Goal: Task Accomplishment & Management: Use online tool/utility

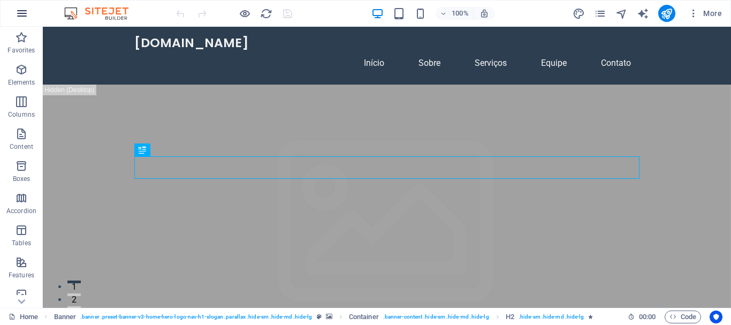
click at [14, 12] on button "button" at bounding box center [22, 14] width 26 height 26
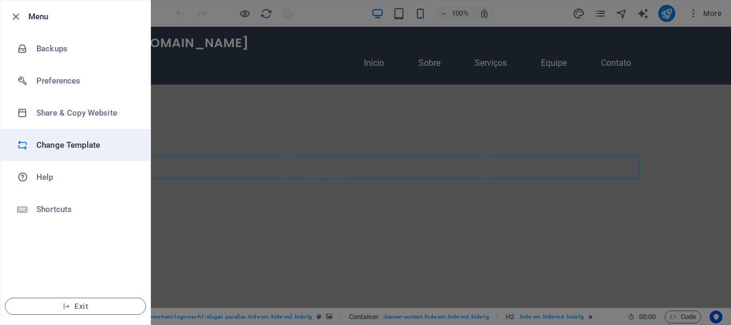
click at [82, 139] on h6 "Change Template" at bounding box center [85, 145] width 99 height 13
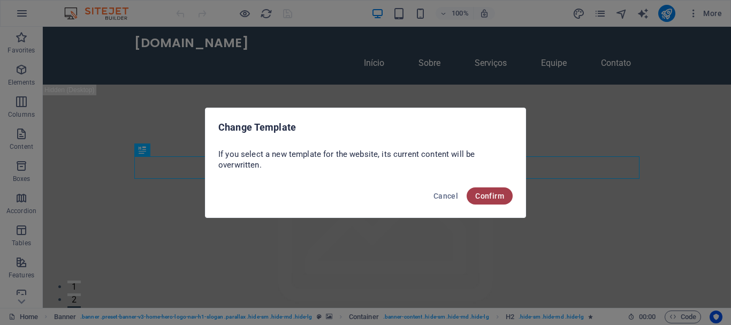
click at [496, 193] on span "Confirm" at bounding box center [489, 196] width 29 height 9
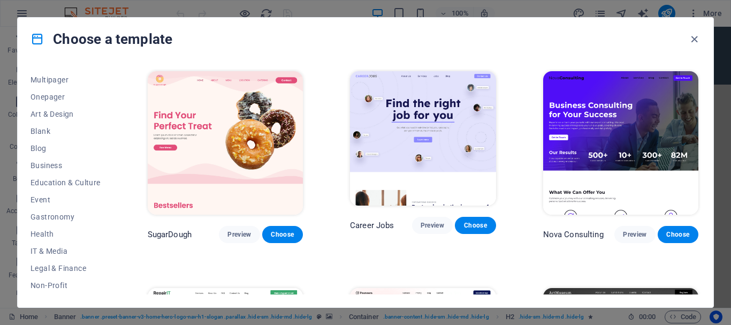
scroll to position [203, 0]
click at [63, 132] on span "IT & Media" at bounding box center [66, 131] width 70 height 9
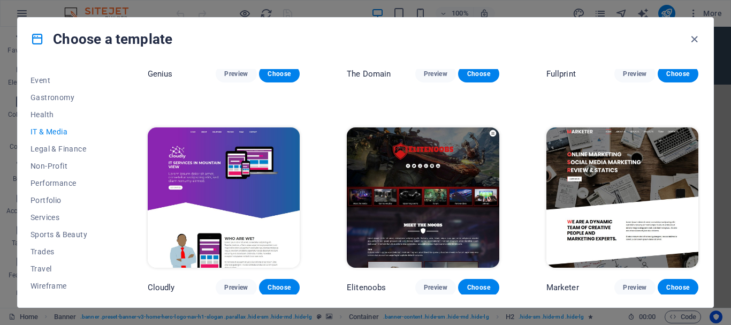
scroll to position [587, 0]
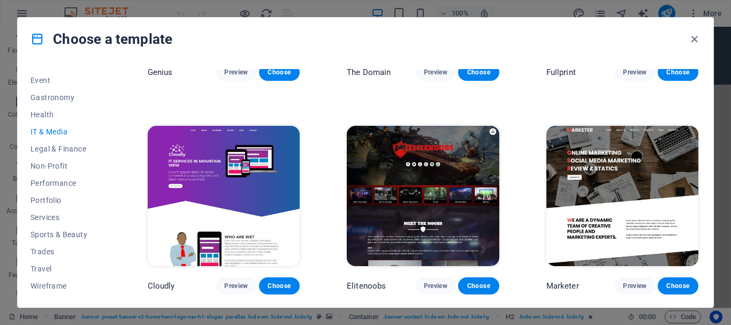
click at [646, 170] on img at bounding box center [623, 196] width 152 height 140
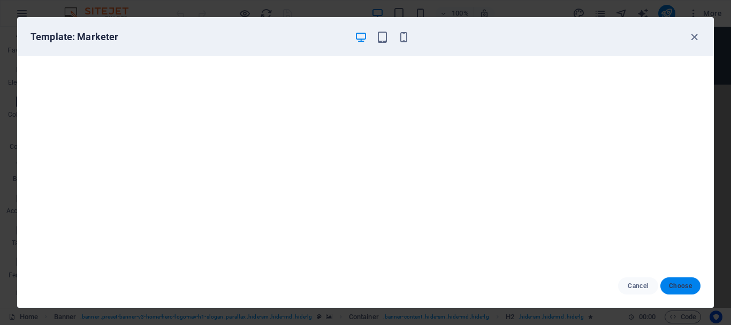
click at [673, 289] on span "Choose" at bounding box center [680, 286] width 23 height 9
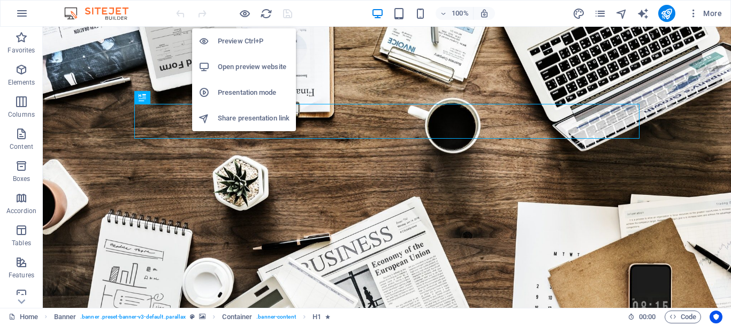
click at [239, 36] on h6 "Preview Ctrl+P" at bounding box center [254, 41] width 72 height 13
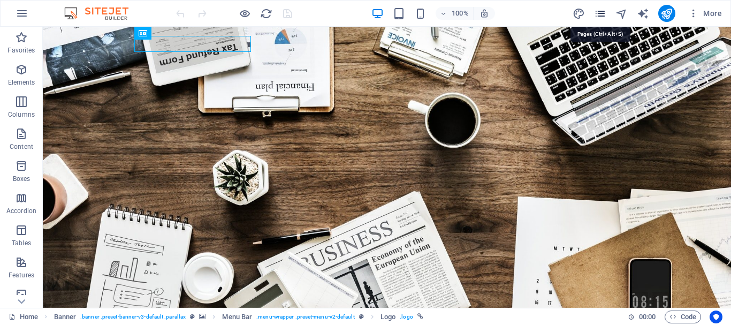
click at [604, 16] on icon "pages" at bounding box center [600, 13] width 12 height 12
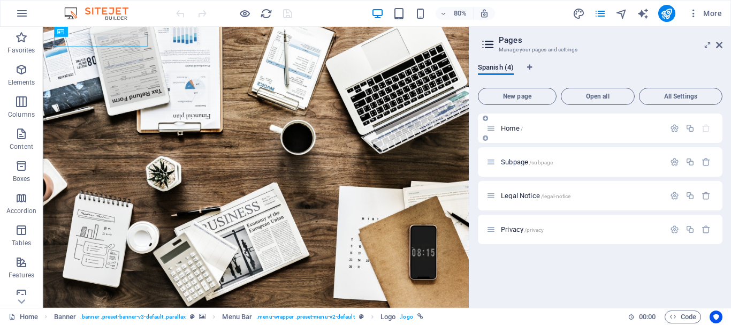
click at [507, 129] on span "Home /" at bounding box center [512, 128] width 22 height 8
click at [511, 162] on span "Subpage /subpage" at bounding box center [527, 162] width 52 height 8
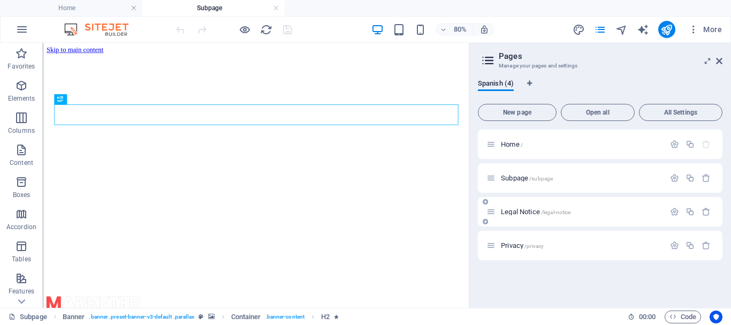
click at [515, 209] on span "Legal Notice /legal-notice" at bounding box center [536, 212] width 70 height 8
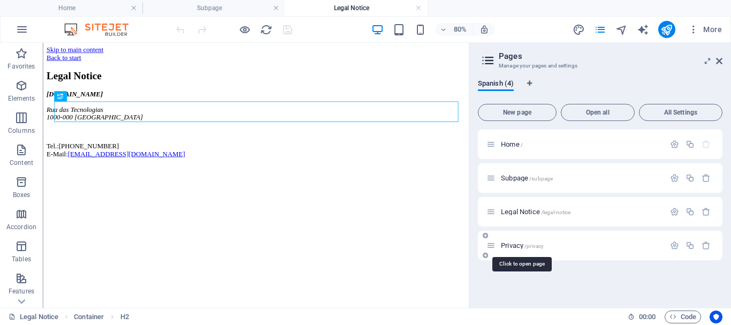
click at [511, 243] on span "Privacy /privacy" at bounding box center [522, 245] width 43 height 8
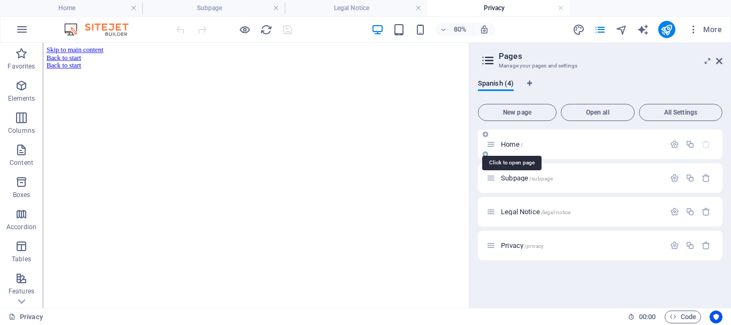
click at [507, 145] on span "Home /" at bounding box center [512, 144] width 22 height 8
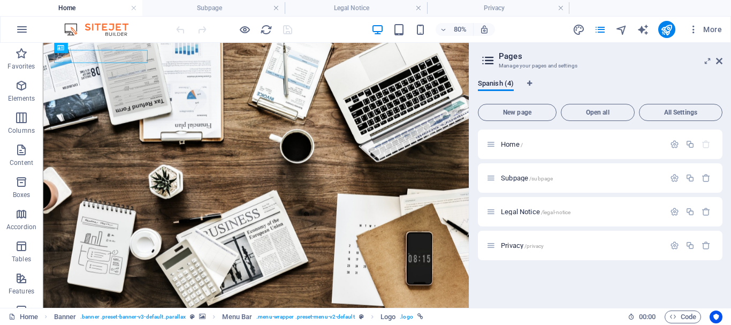
click at [490, 60] on icon at bounding box center [488, 60] width 16 height 15
click at [693, 33] on icon "button" at bounding box center [694, 29] width 11 height 11
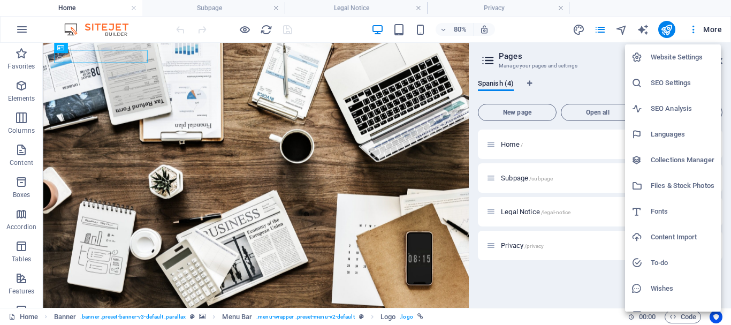
click at [686, 59] on h6 "Website Settings" at bounding box center [683, 57] width 64 height 13
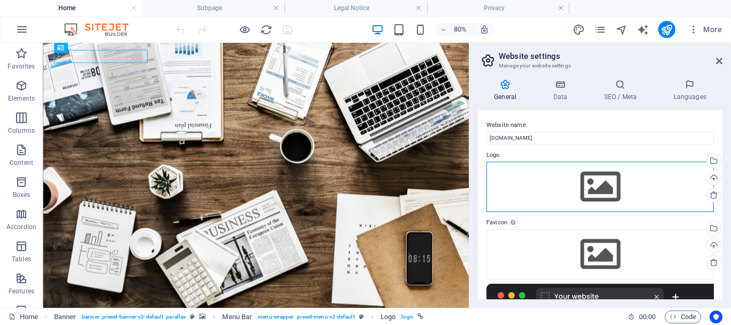
click at [598, 185] on div "Drag files here, click to choose files or select files from Files or our free s…" at bounding box center [601, 187] width 228 height 50
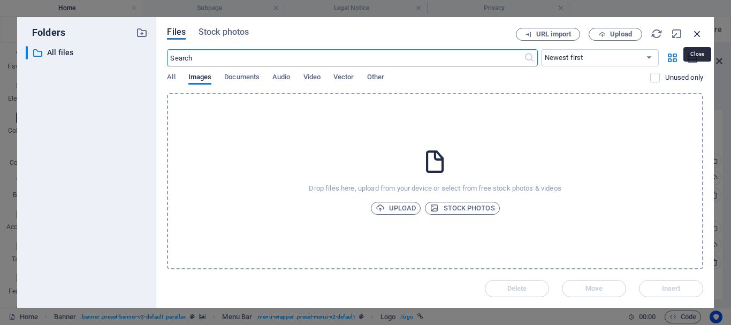
click at [695, 34] on icon "button" at bounding box center [698, 34] width 12 height 12
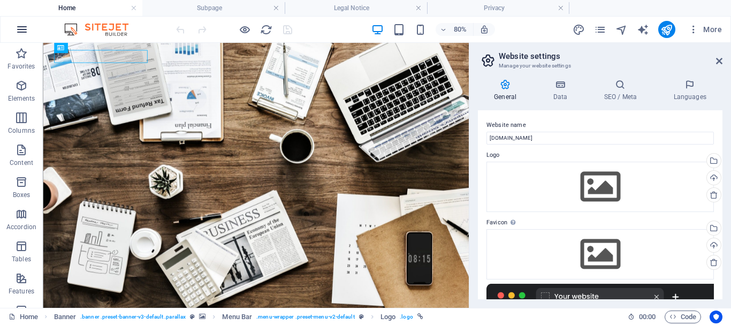
click at [26, 26] on icon "button" at bounding box center [22, 29] width 13 height 13
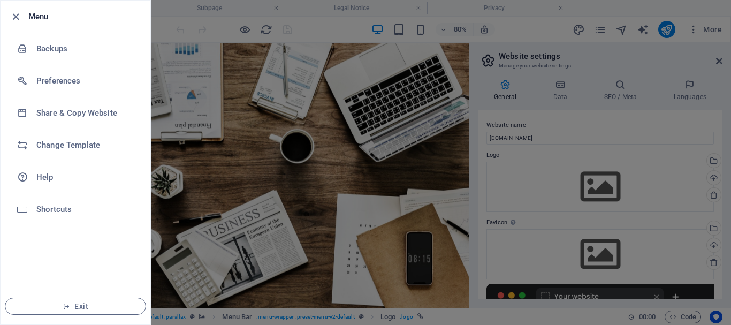
click at [229, 120] on div at bounding box center [365, 162] width 731 height 325
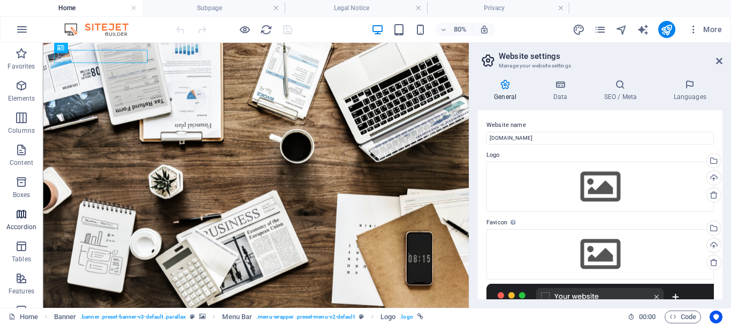
click at [27, 220] on icon "button" at bounding box center [21, 214] width 13 height 13
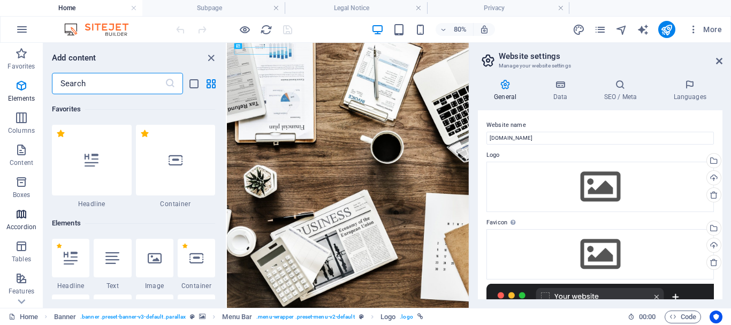
scroll to position [3419, 0]
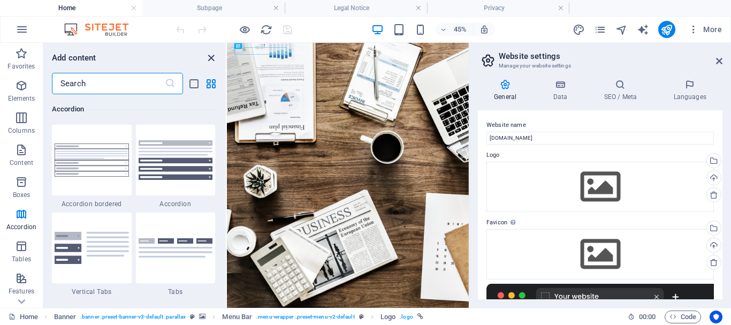
click at [210, 61] on icon "close panel" at bounding box center [211, 58] width 12 height 12
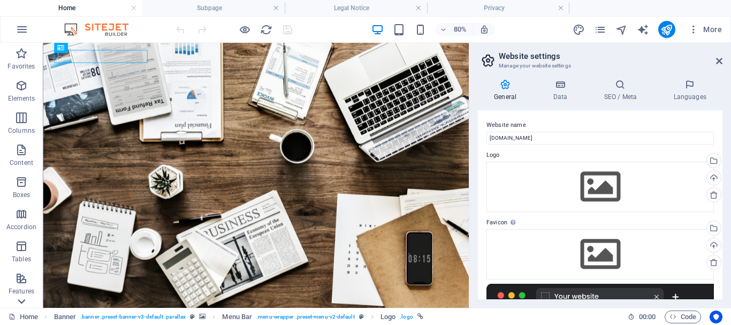
click at [18, 301] on icon at bounding box center [21, 301] width 15 height 15
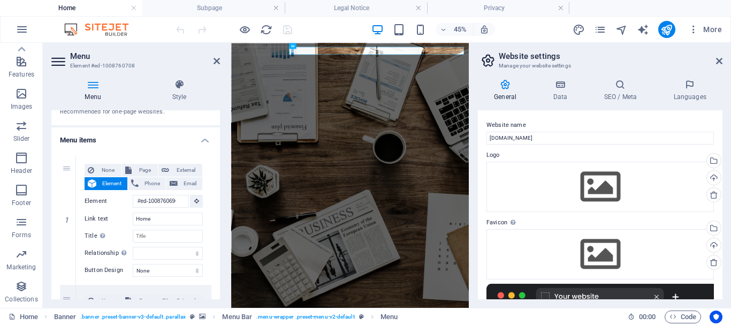
scroll to position [84, 0]
